Goal: Task Accomplishment & Management: Complete application form

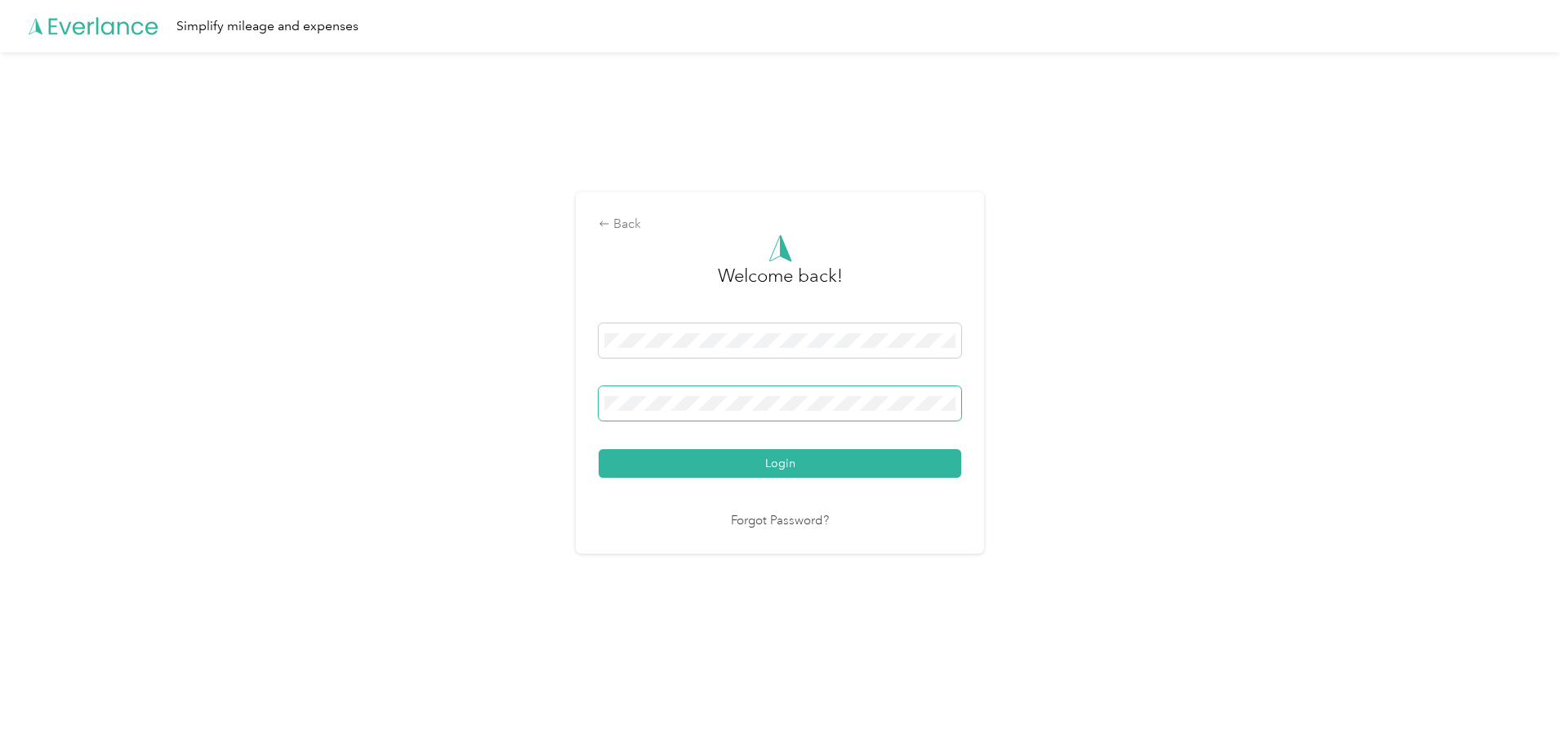
click at [599, 449] on button "Login" at bounding box center [780, 463] width 363 height 29
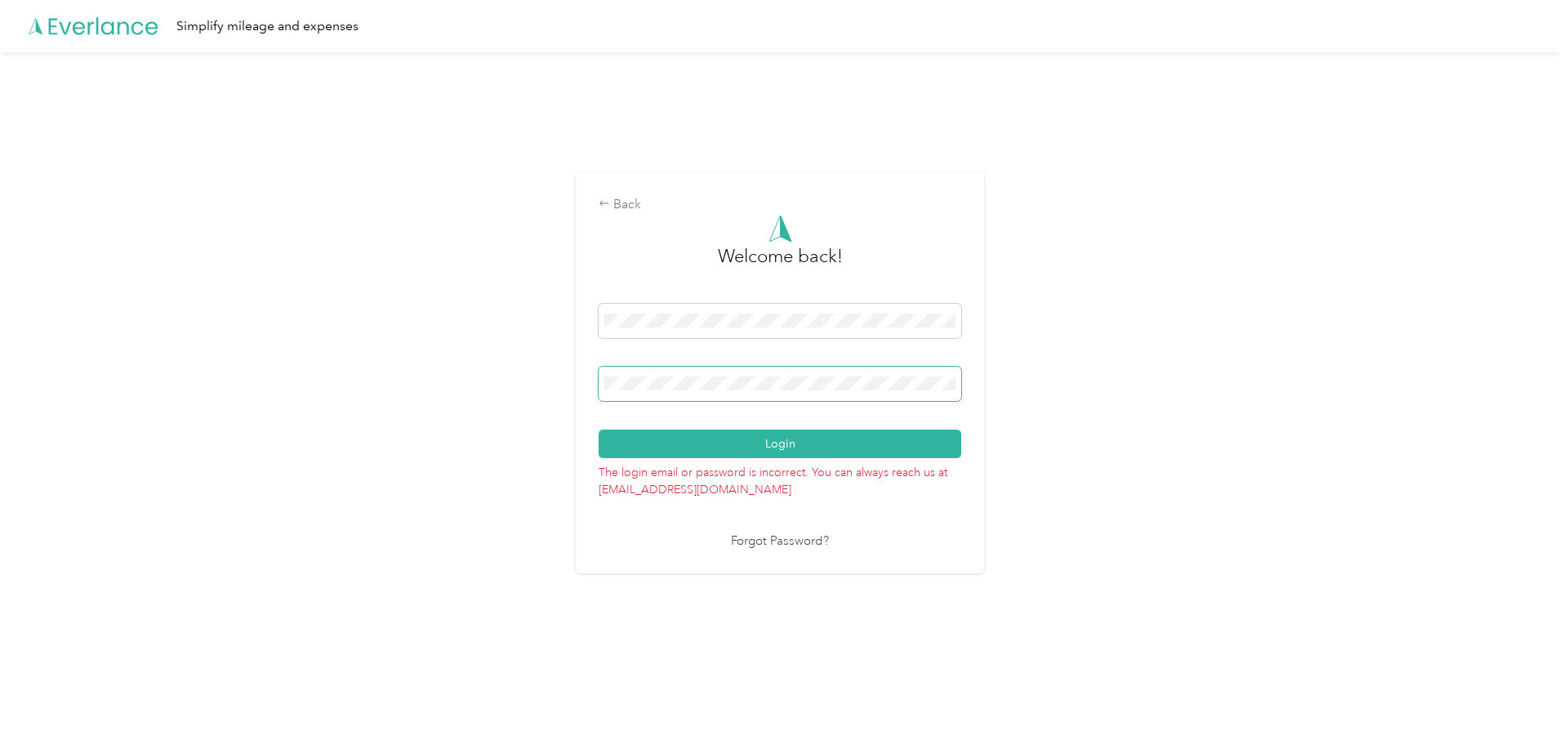
click at [422, 377] on div "Back Welcome back! Login The login email or password is incorrect. You can alwa…" at bounding box center [780, 379] width 1559 height 655
click at [599, 430] on button "Login" at bounding box center [780, 444] width 363 height 29
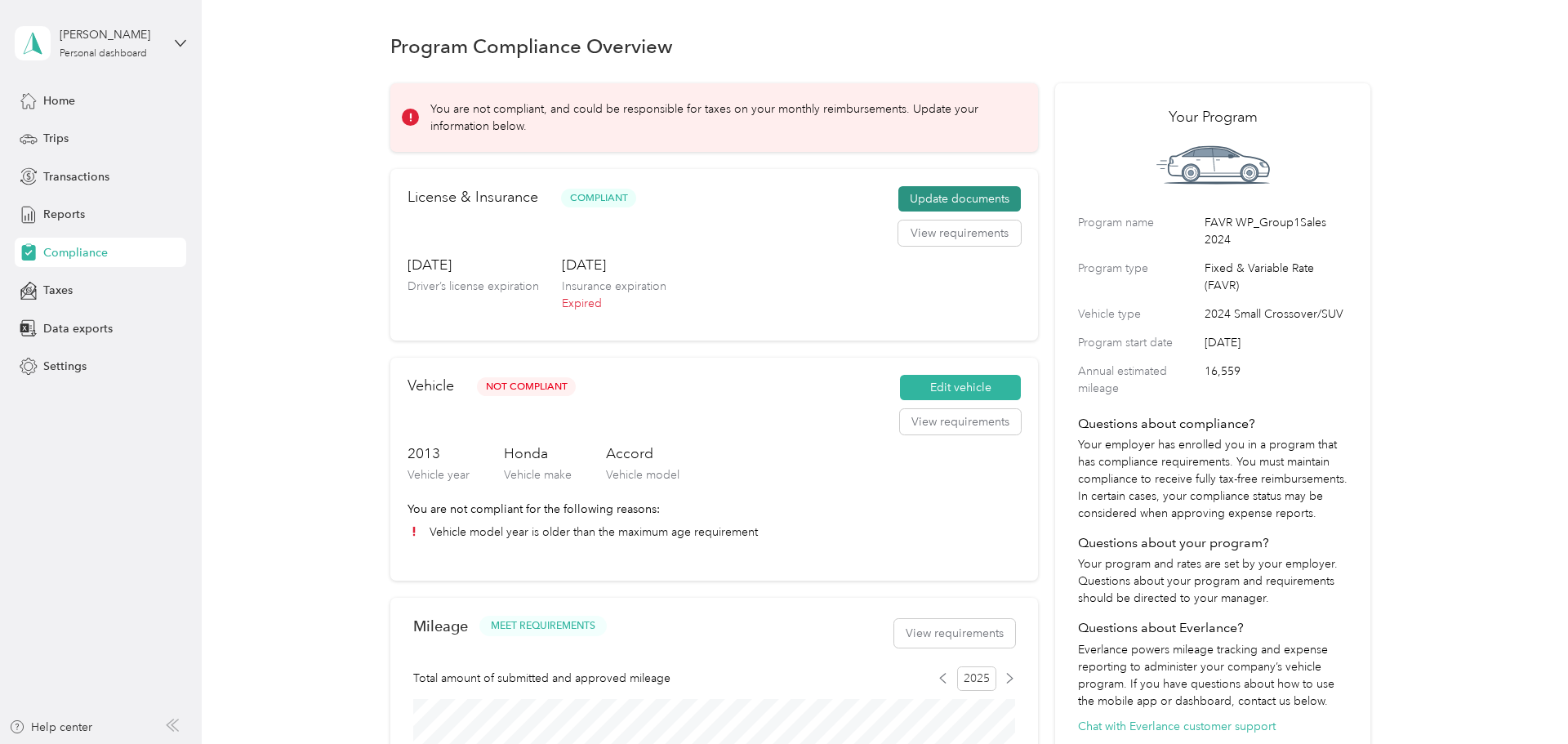
click at [934, 202] on button "Update documents" at bounding box center [959, 199] width 123 height 26
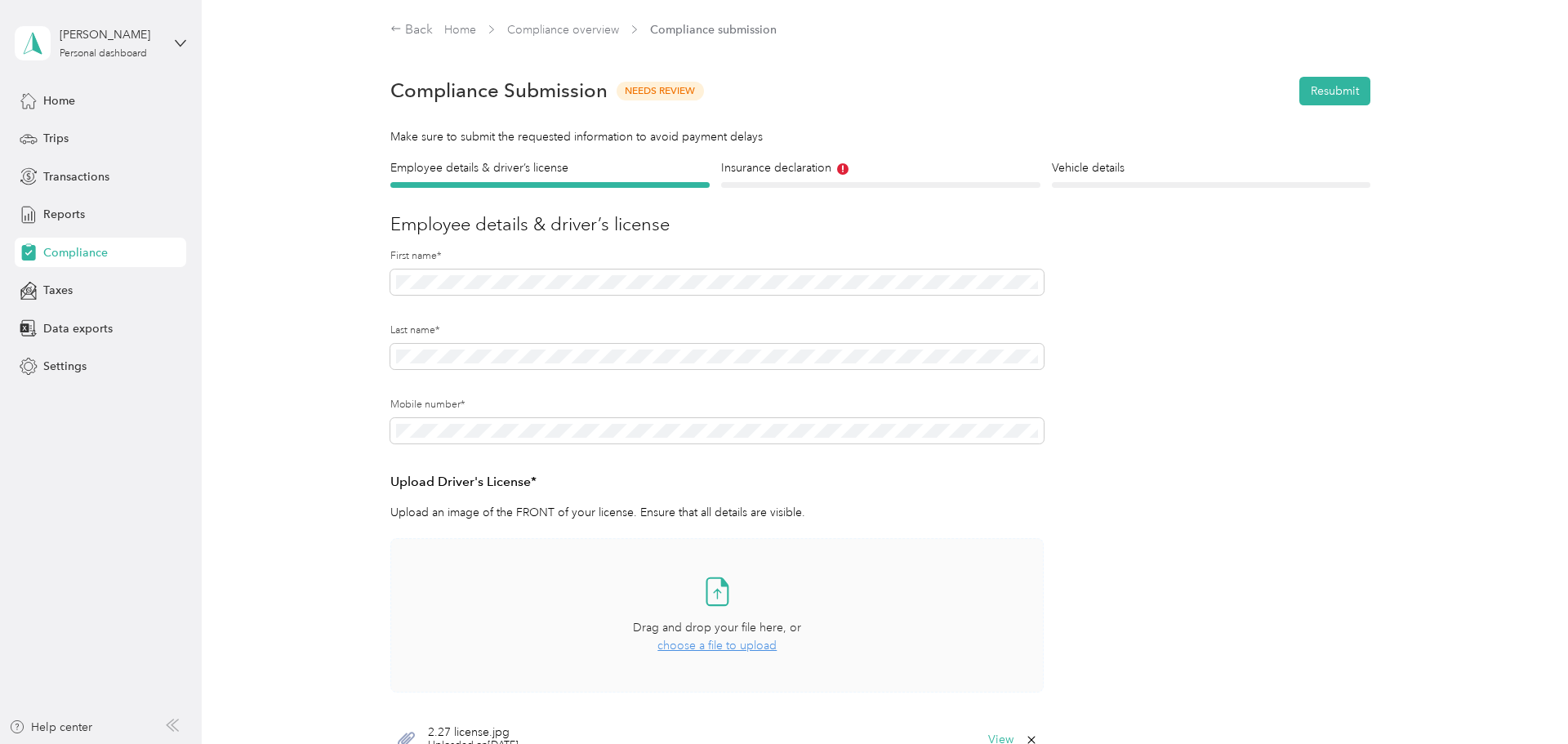
click at [708, 642] on span "choose a file to upload" at bounding box center [717, 646] width 119 height 14
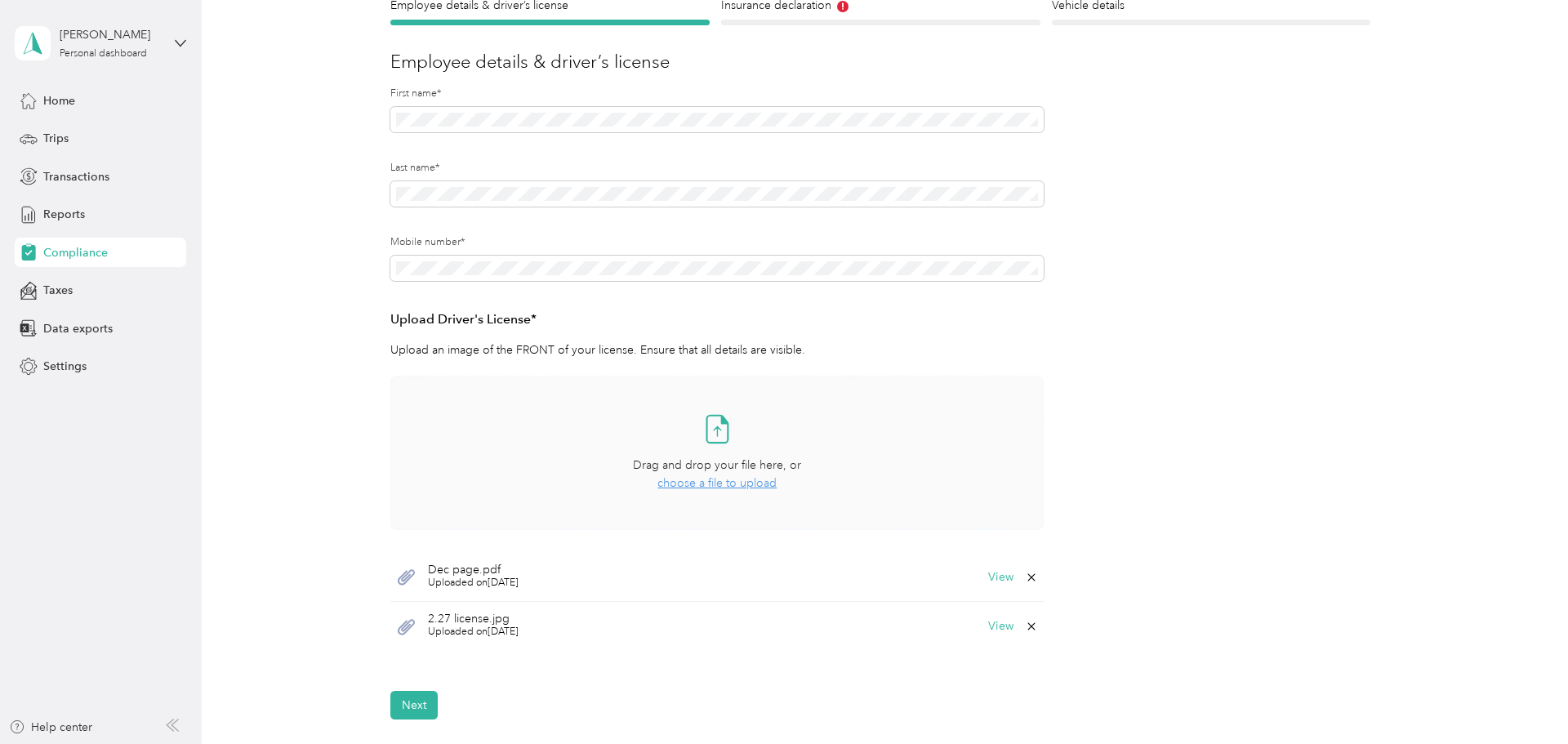
scroll to position [370, 0]
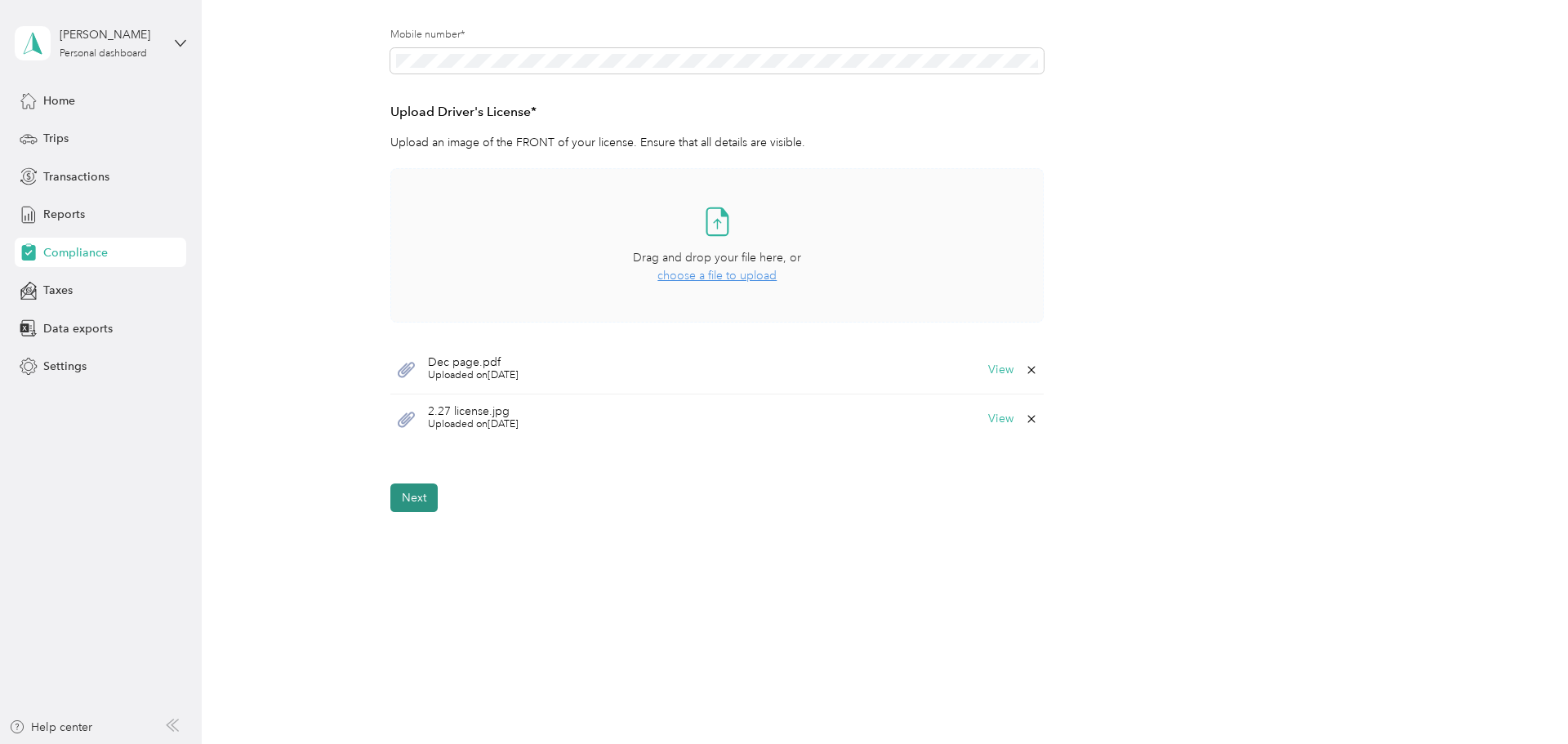
click at [413, 500] on button "Next" at bounding box center [414, 498] width 47 height 29
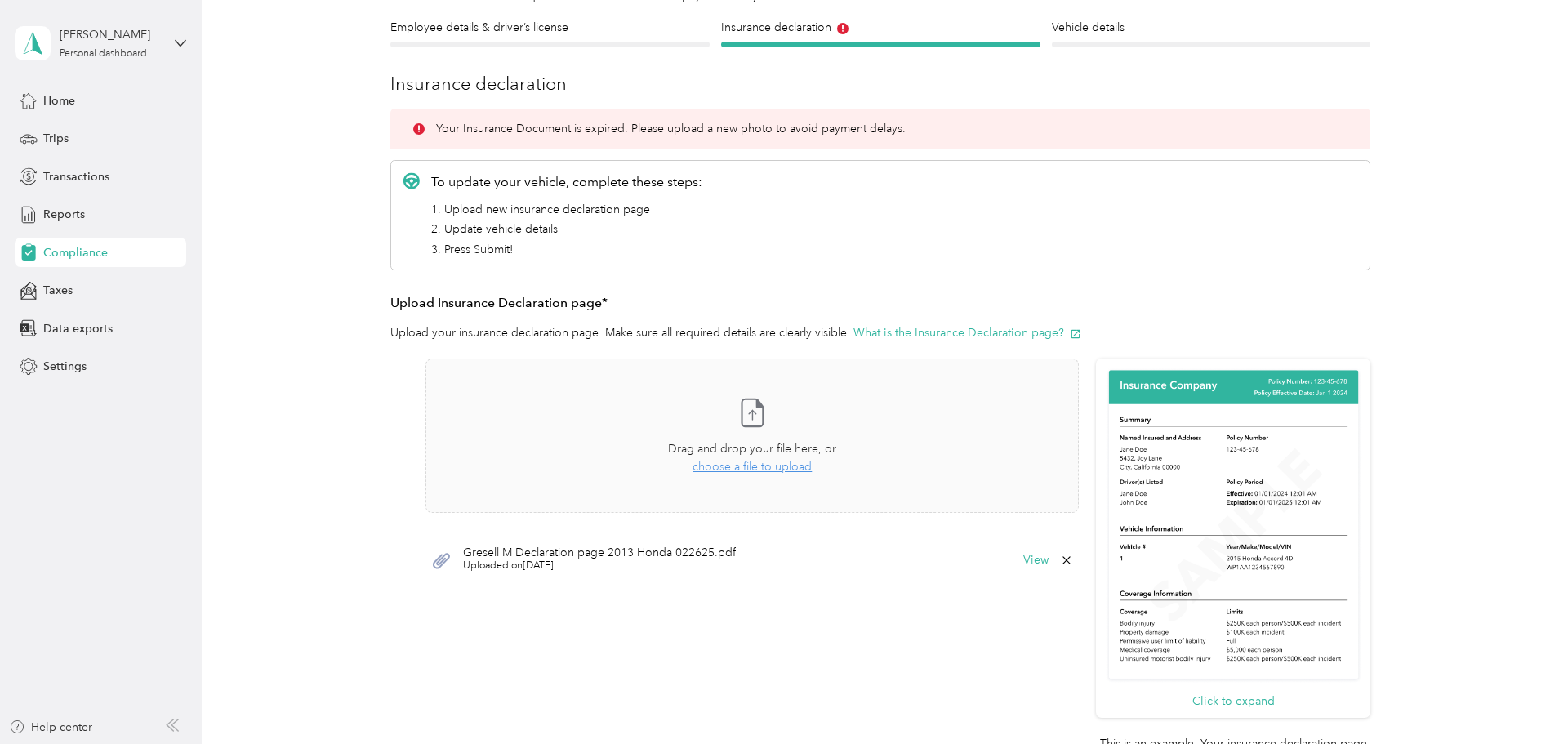
scroll to position [20, 0]
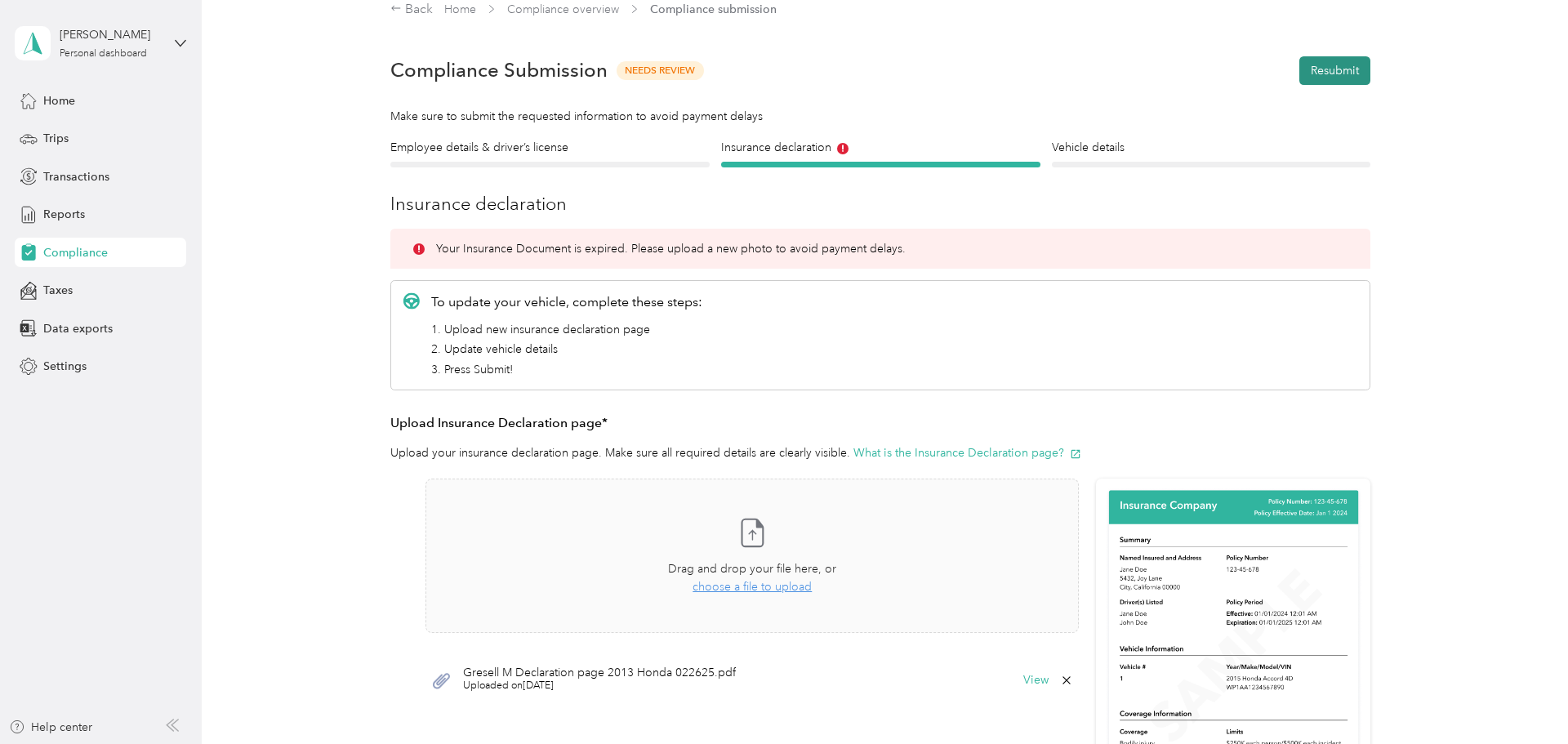
click at [1345, 77] on button "Resubmit" at bounding box center [1334, 70] width 71 height 29
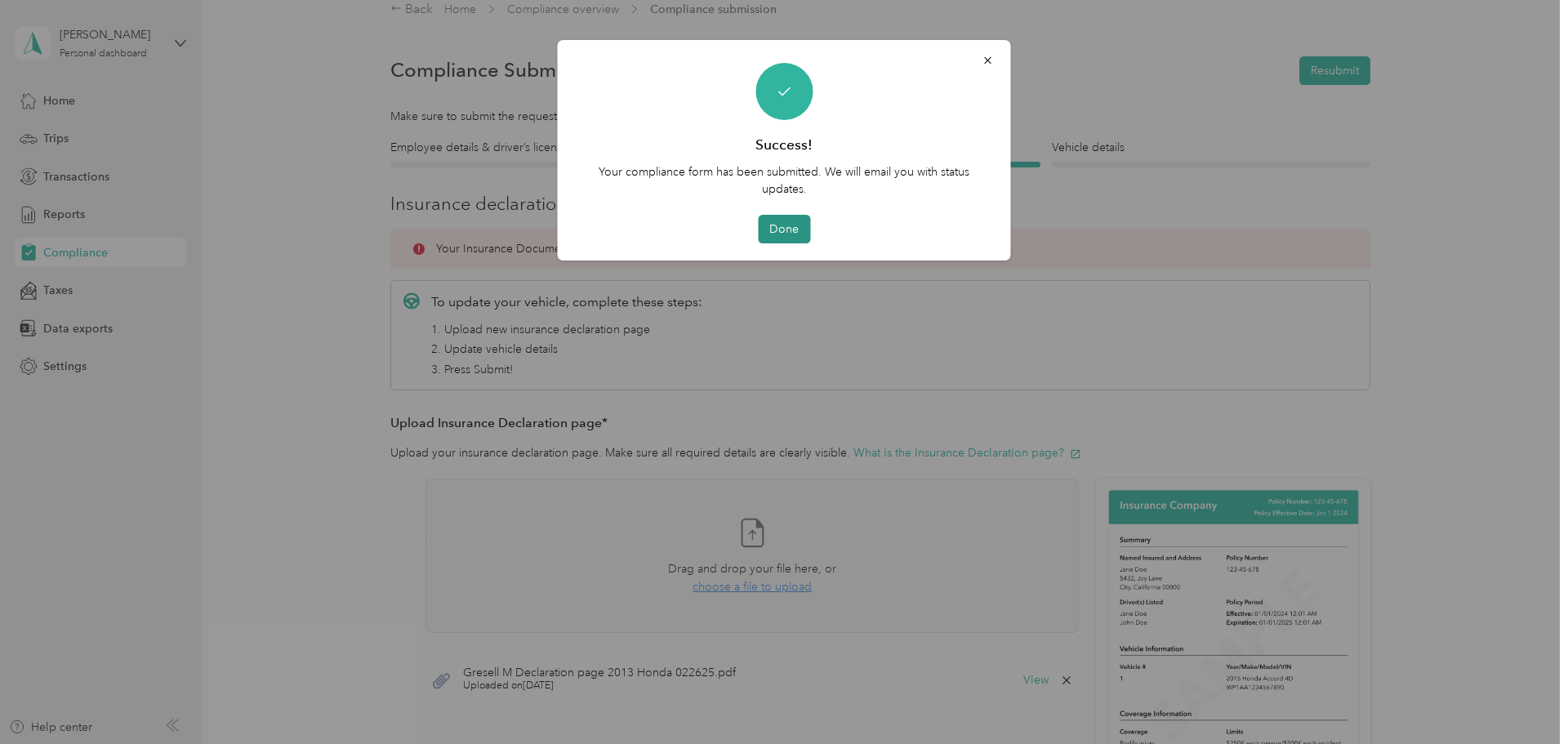
click at [771, 227] on button "Done" at bounding box center [784, 229] width 52 height 29
